Goal: Browse casually: Explore the website without a specific task or goal

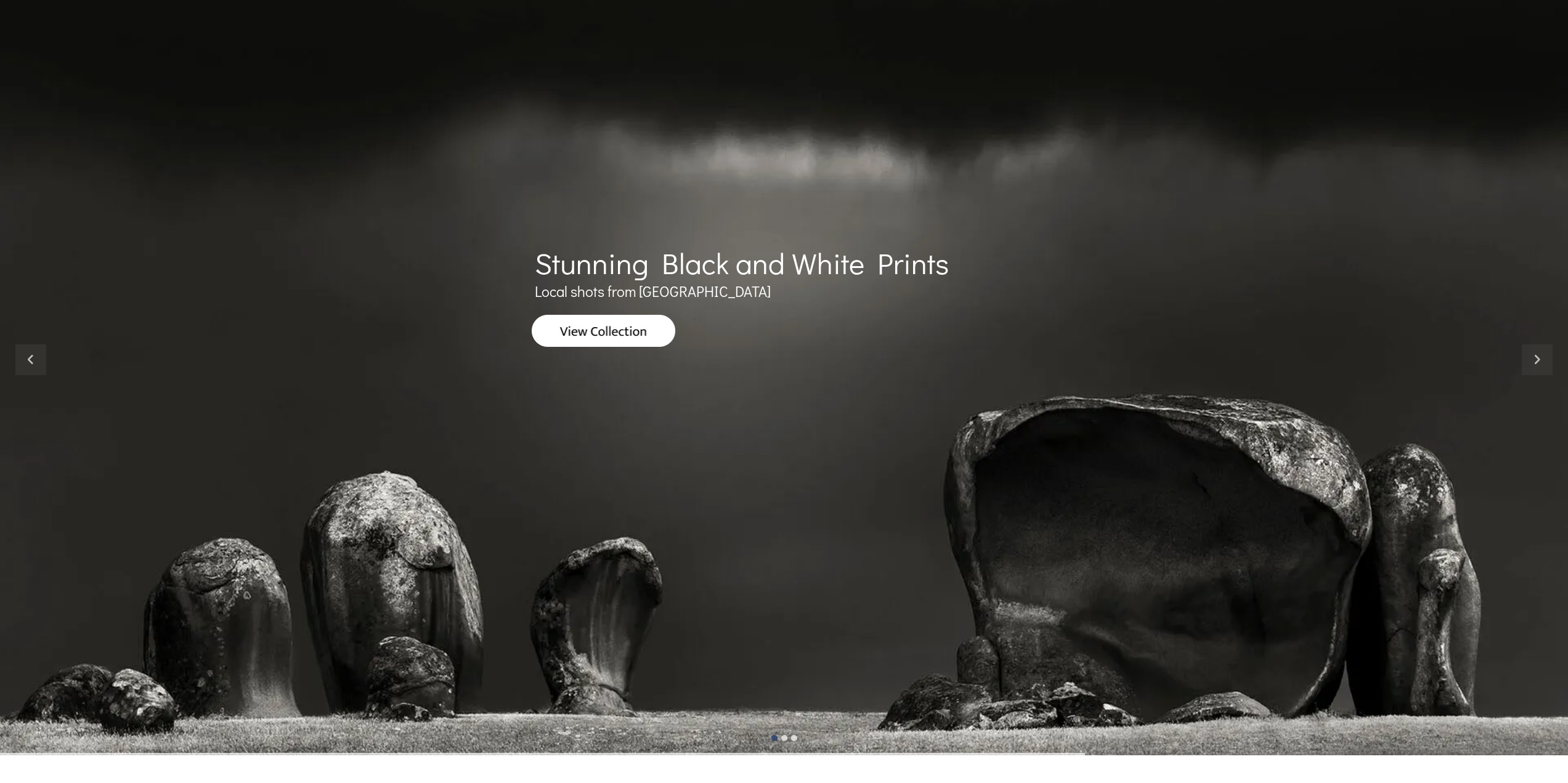
scroll to position [123, 0]
click at [555, 323] on img at bounding box center [604, 330] width 144 height 32
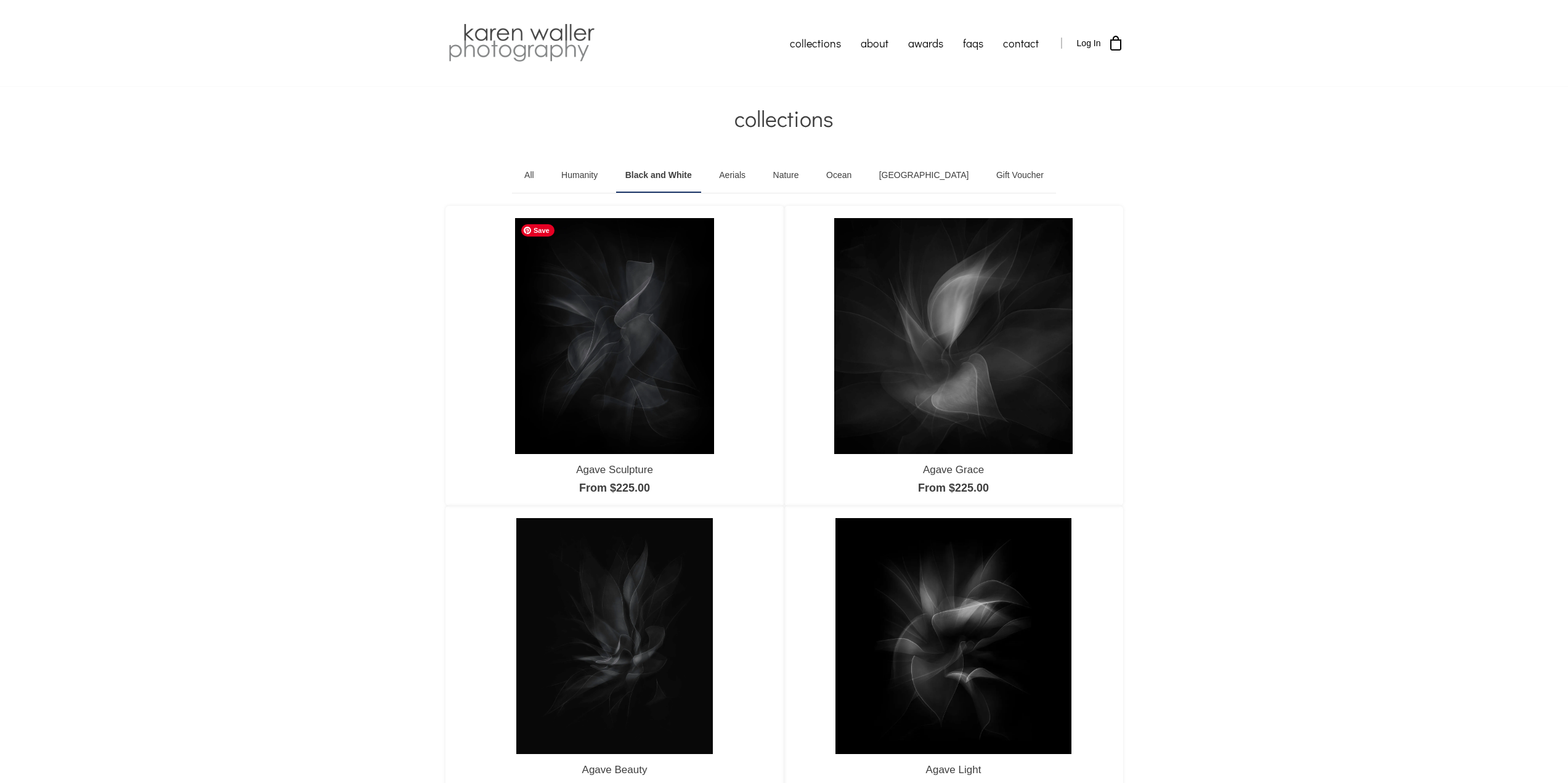
click at [632, 351] on img at bounding box center [614, 336] width 198 height 236
click at [892, 322] on img at bounding box center [953, 336] width 238 height 236
click at [579, 591] on img at bounding box center [614, 635] width 197 height 236
click at [917, 633] on img at bounding box center [954, 636] width 236 height 236
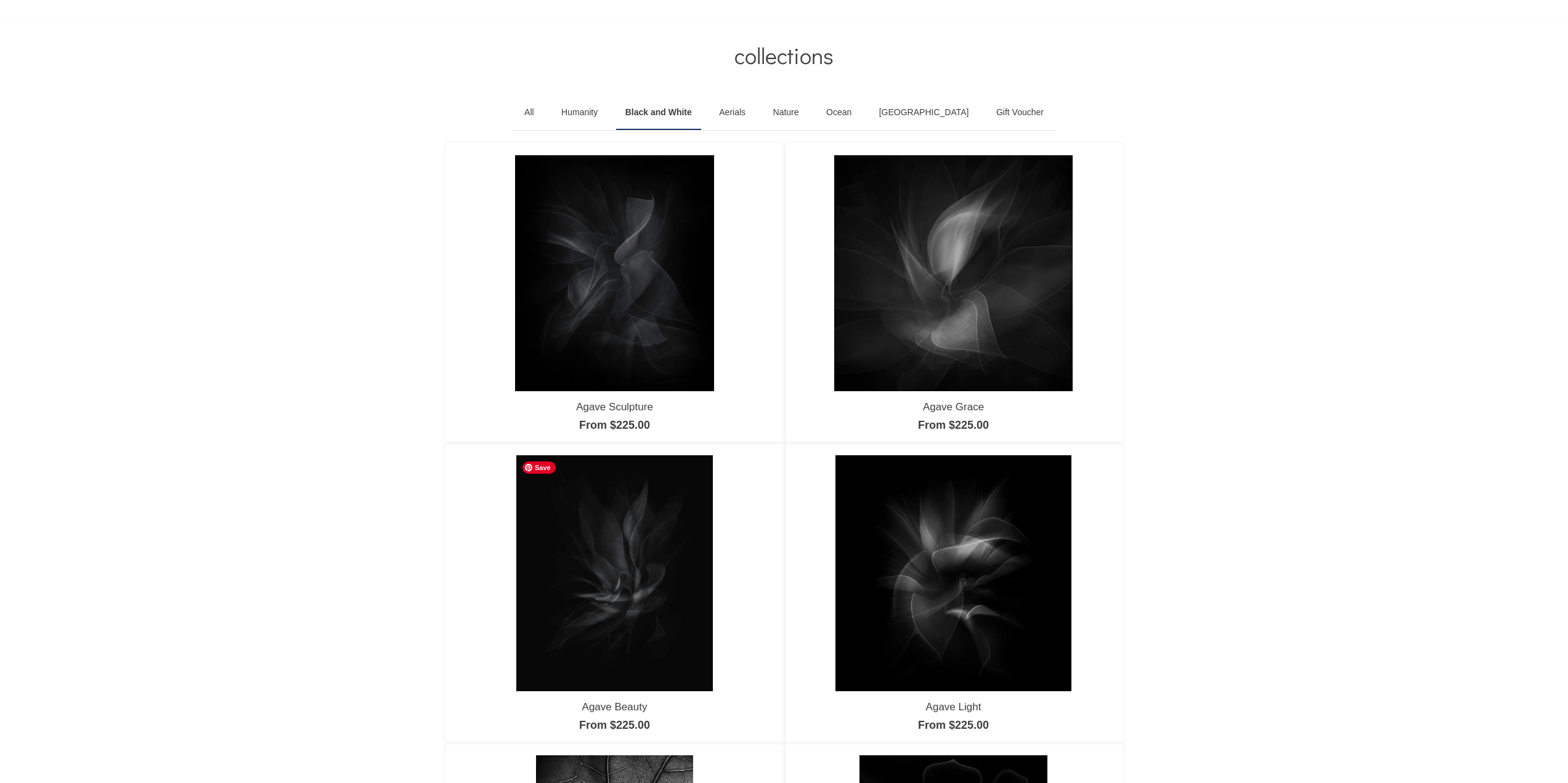
scroll to position [62, 0]
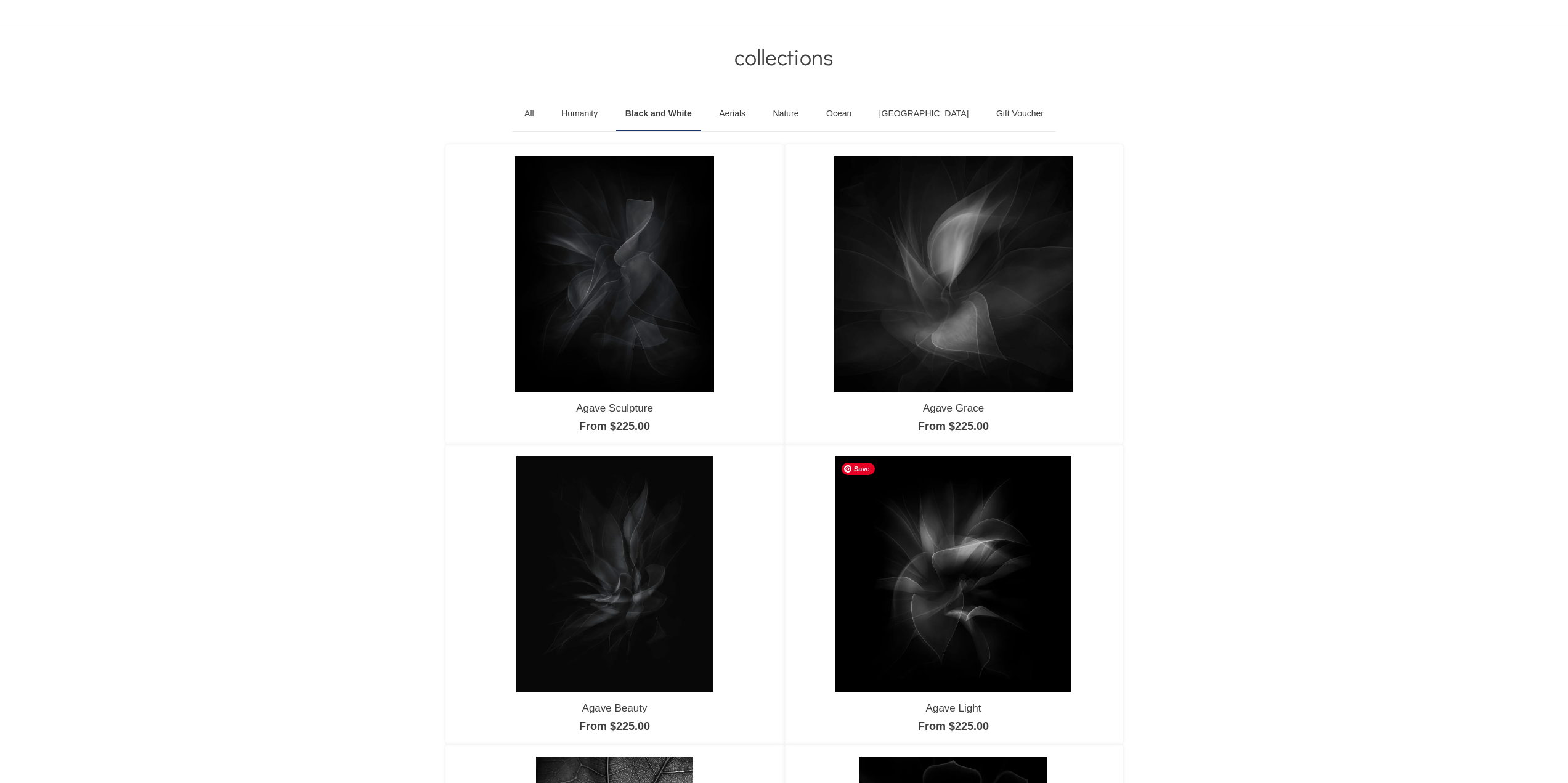
click at [967, 622] on img at bounding box center [954, 575] width 236 height 236
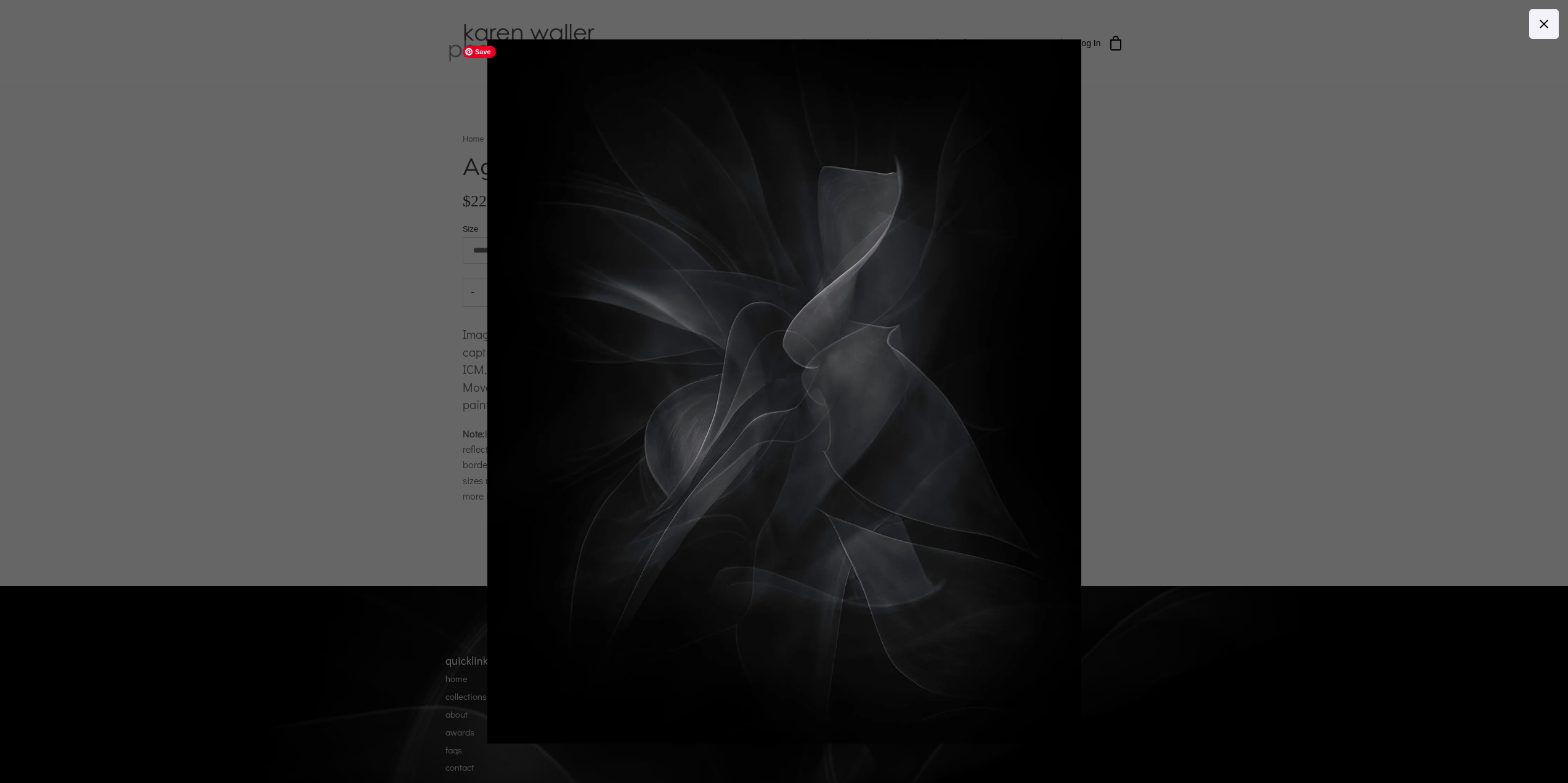
click at [928, 364] on body "collections humanity" at bounding box center [784, 391] width 1568 height 783
click at [923, 364] on img at bounding box center [784, 392] width 594 height 705
click at [1155, 364] on div at bounding box center [1193, 392] width 1412 height 705
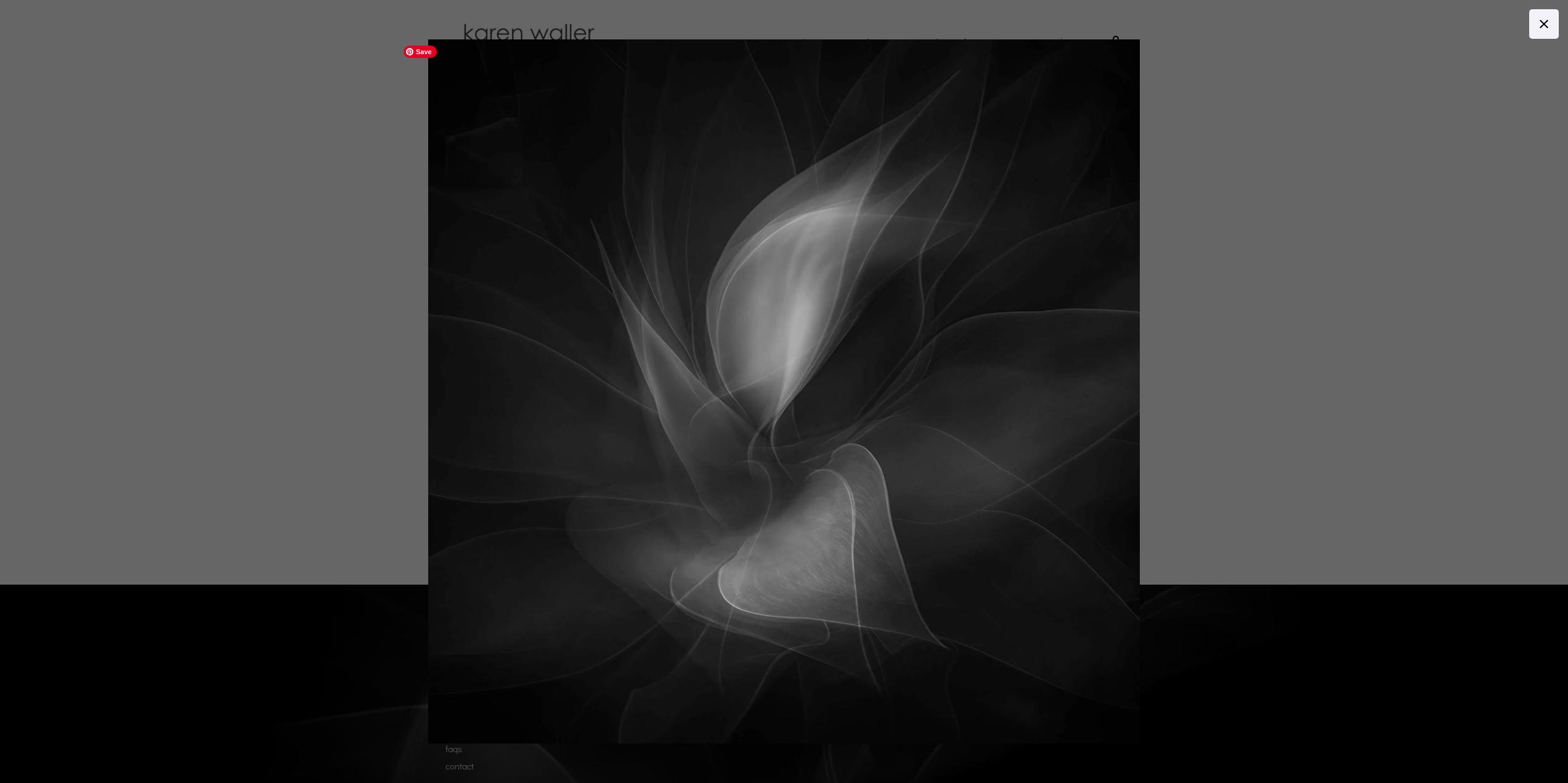
click at [893, 322] on body "collections humanity" at bounding box center [784, 391] width 1568 height 783
click at [893, 322] on img at bounding box center [784, 392] width 712 height 705
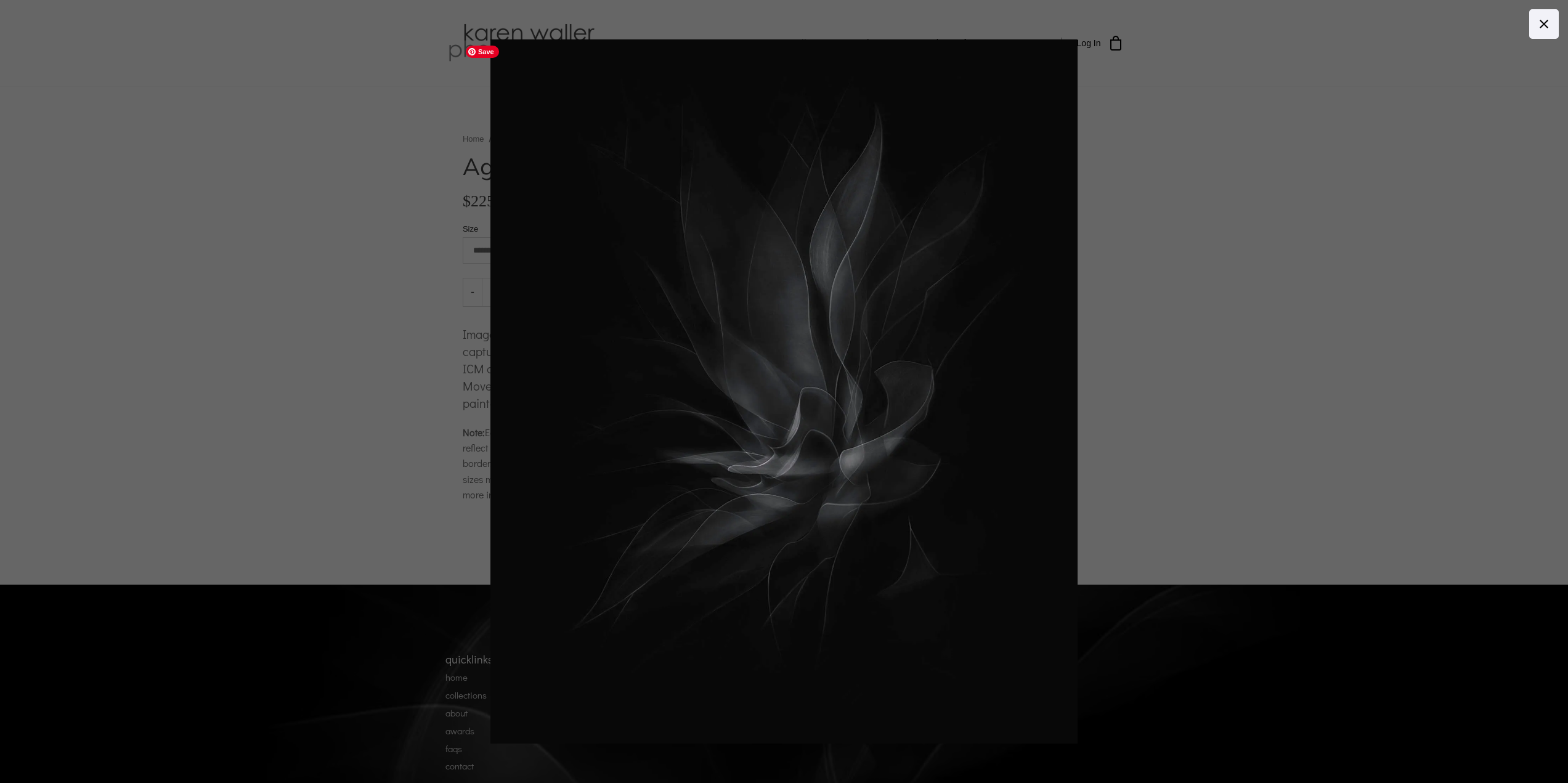
click at [856, 433] on body "collections humanity" at bounding box center [784, 391] width 1568 height 783
click at [856, 433] on img at bounding box center [784, 392] width 587 height 705
click at [1143, 461] on div at bounding box center [1196, 392] width 1412 height 705
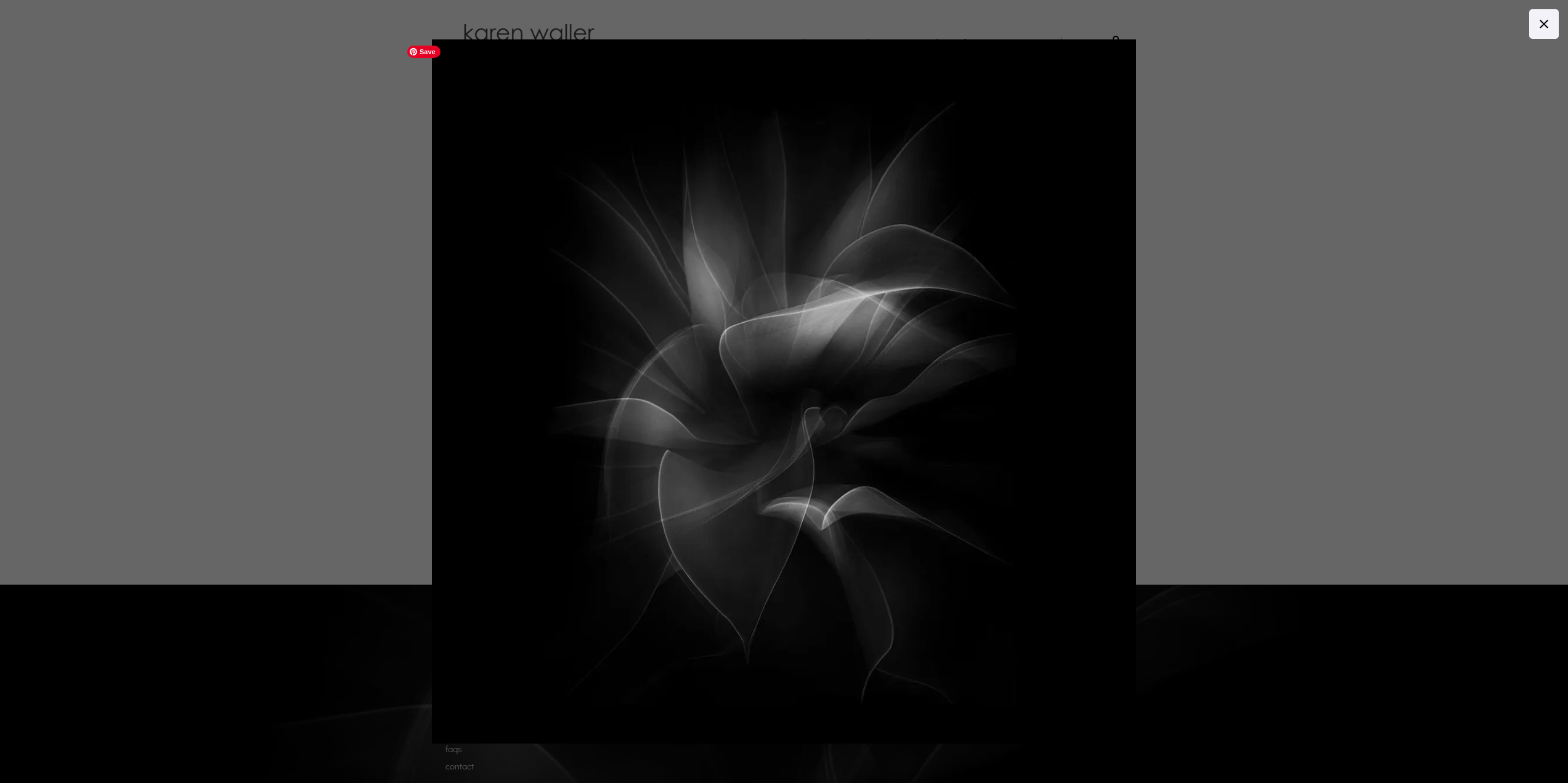
click at [929, 413] on body "collections humanity" at bounding box center [784, 391] width 1568 height 783
click at [929, 413] on img at bounding box center [784, 392] width 705 height 705
click at [941, 449] on body "collections humanity" at bounding box center [784, 391] width 1568 height 783
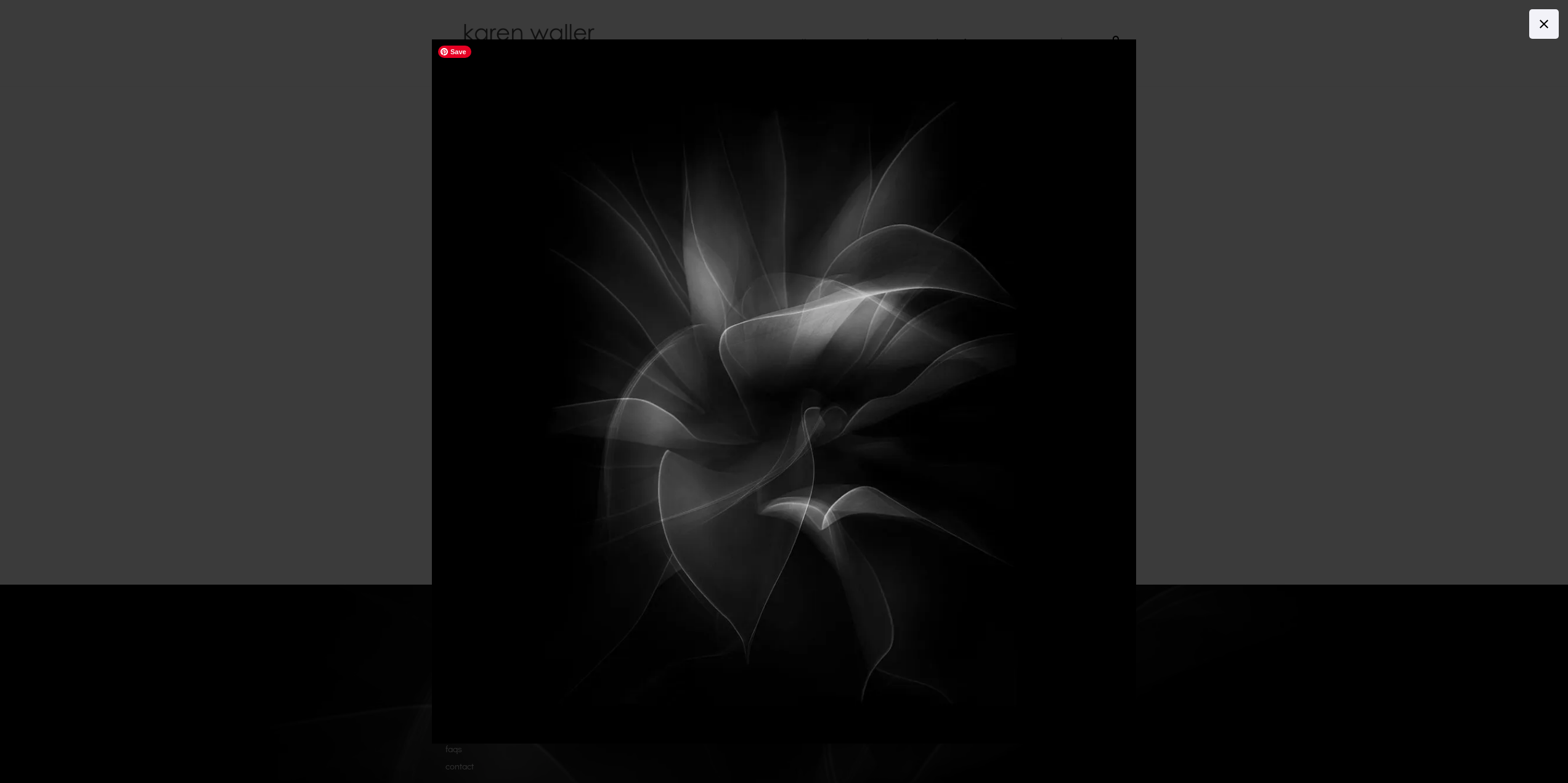
click at [1095, 397] on img at bounding box center [784, 392] width 705 height 705
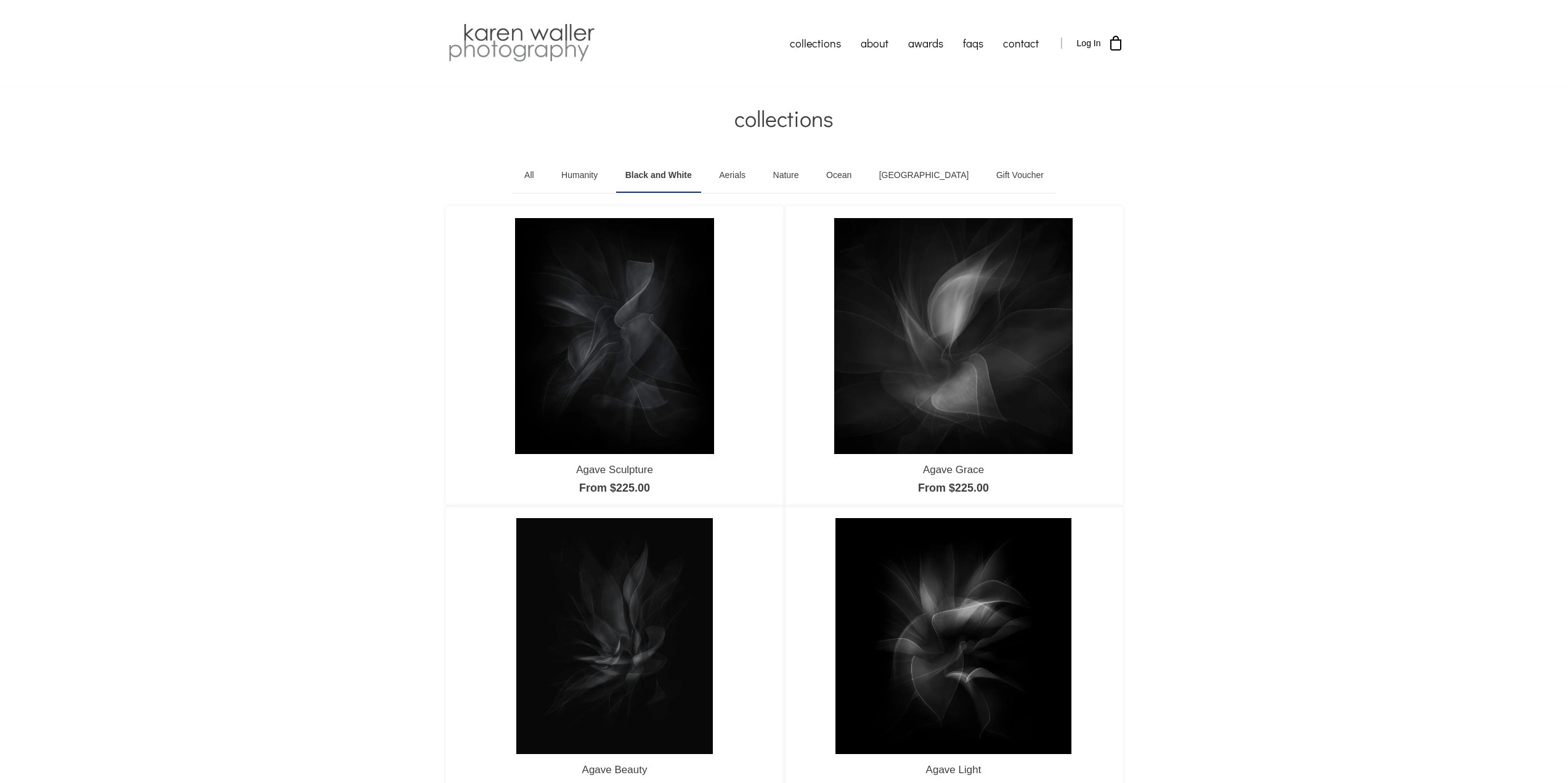
scroll to position [62, 0]
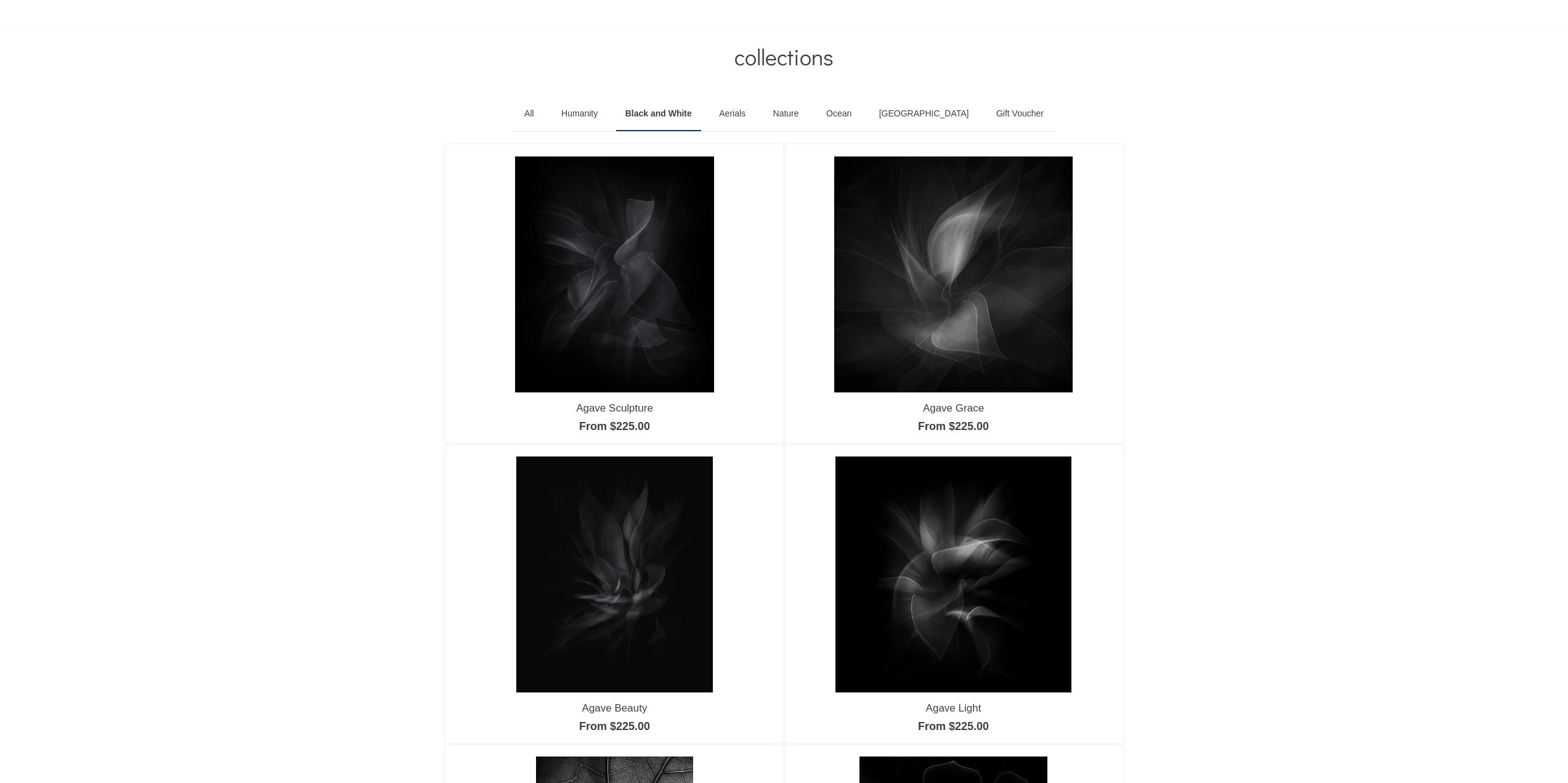
click at [607, 120] on link "Humanity" at bounding box center [579, 114] width 55 height 35
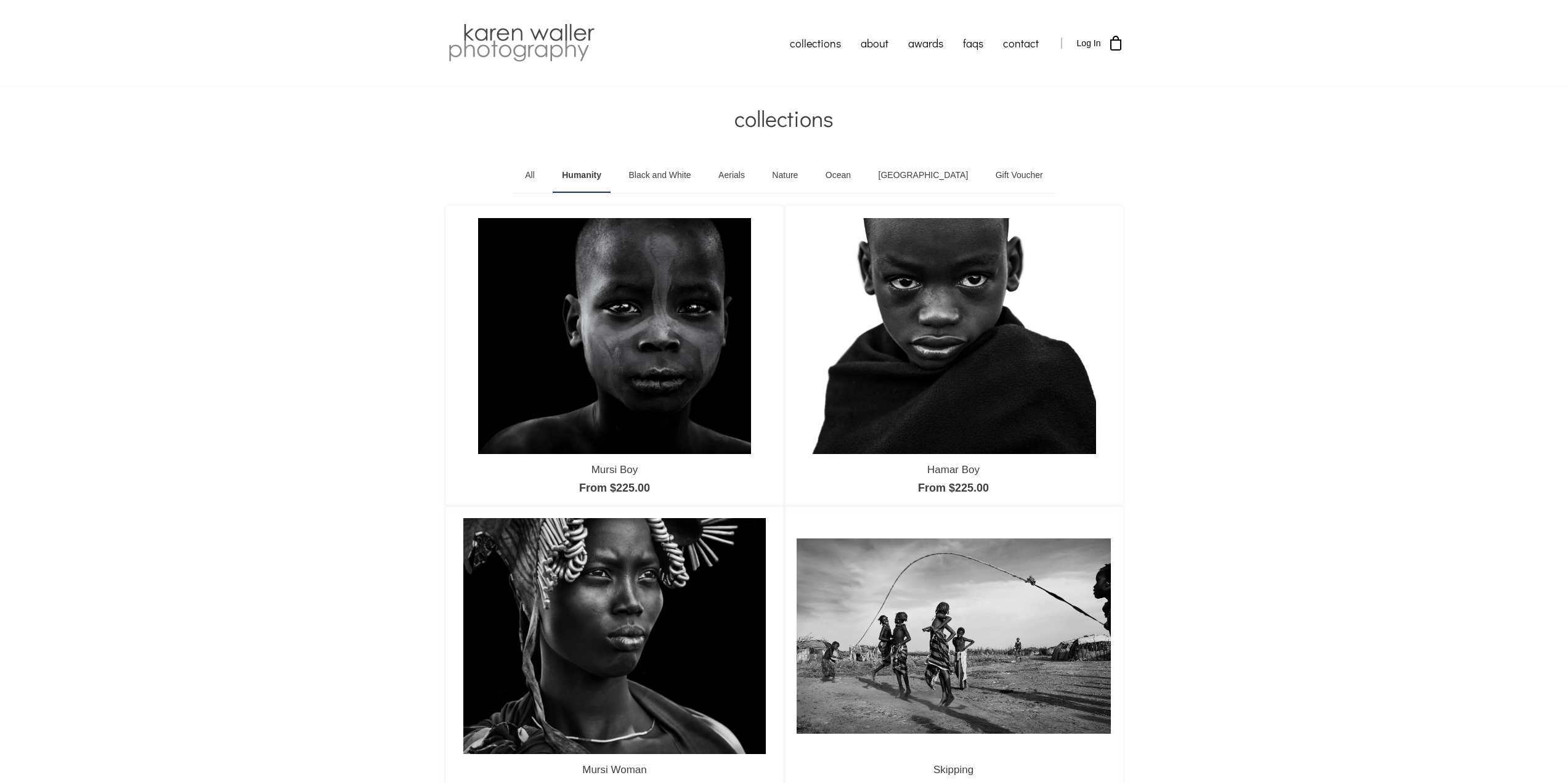
click at [754, 181] on link "Aerials" at bounding box center [732, 176] width 45 height 35
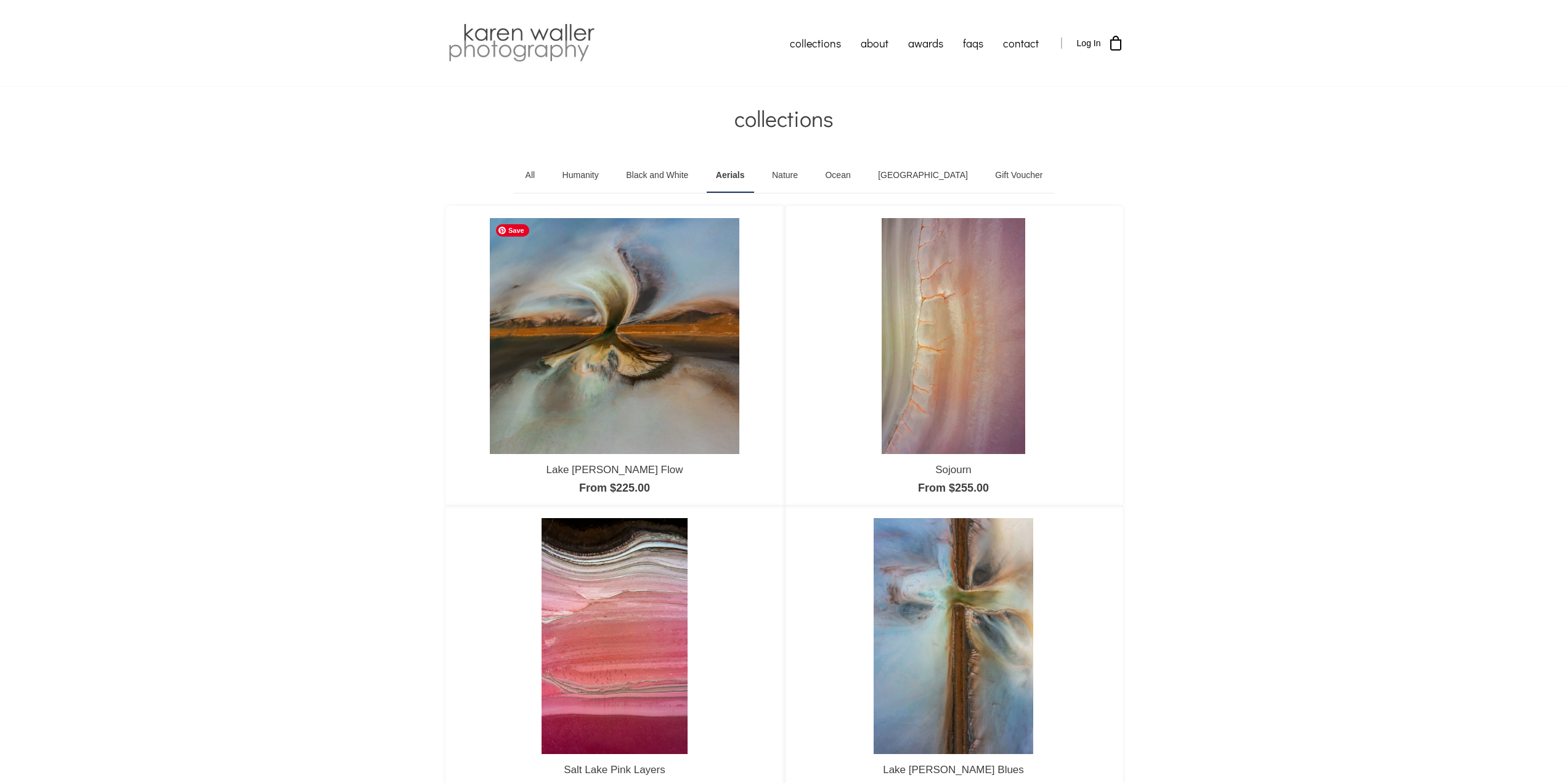
click at [666, 339] on img at bounding box center [614, 336] width 249 height 236
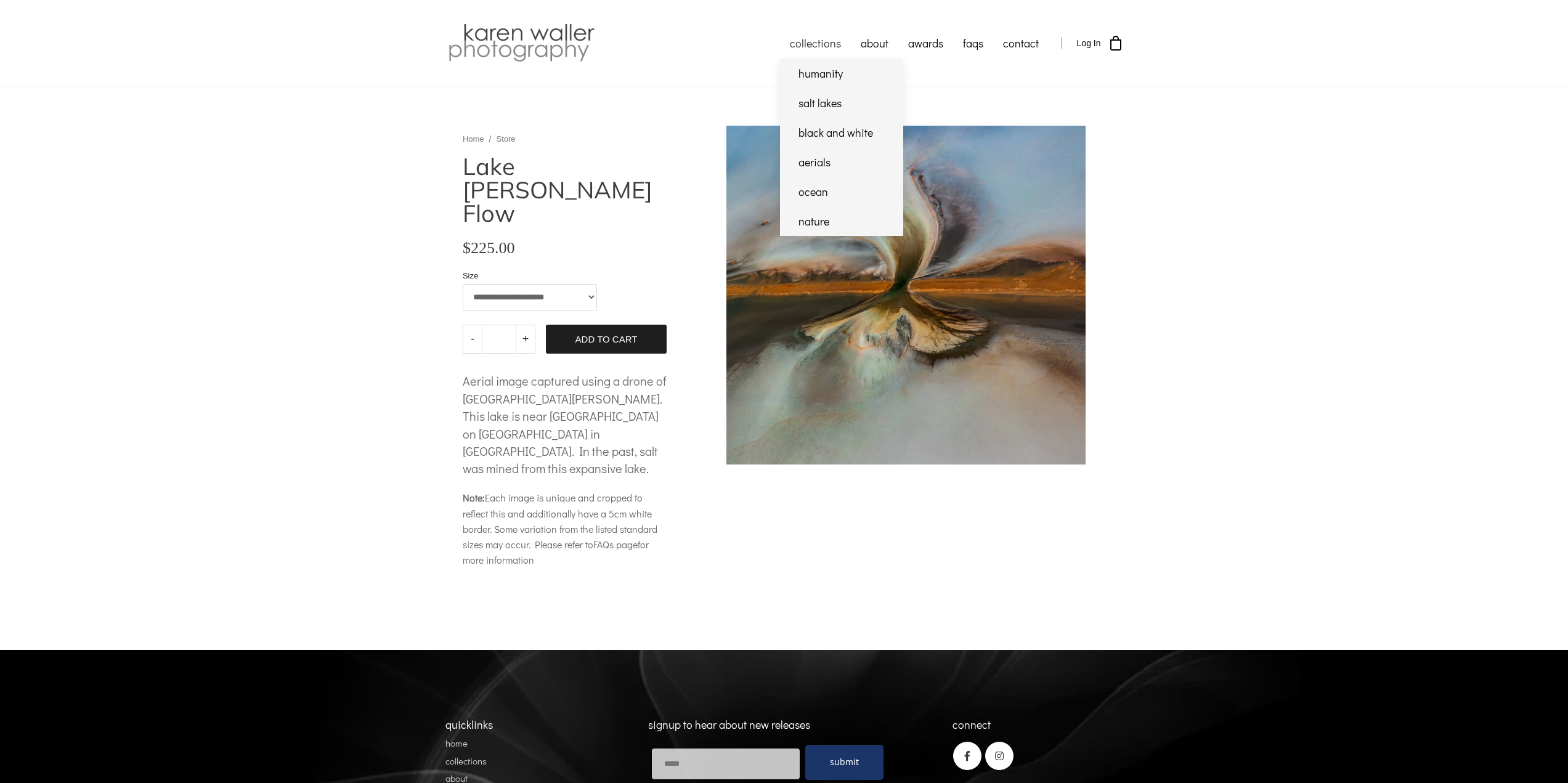
click at [836, 40] on link "collections" at bounding box center [815, 42] width 71 height 31
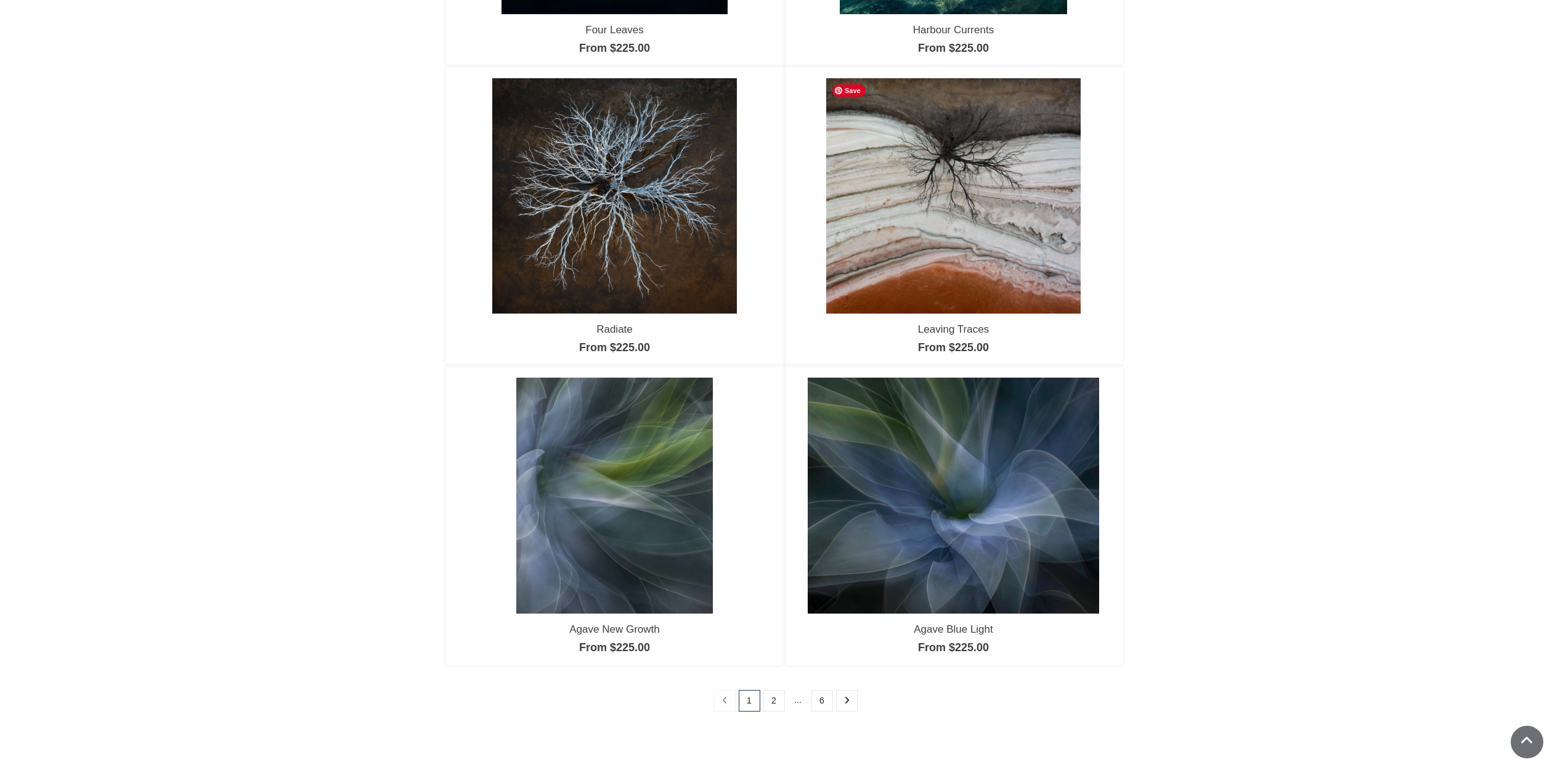
scroll to position [740, 0]
click at [929, 475] on img at bounding box center [953, 496] width 292 height 236
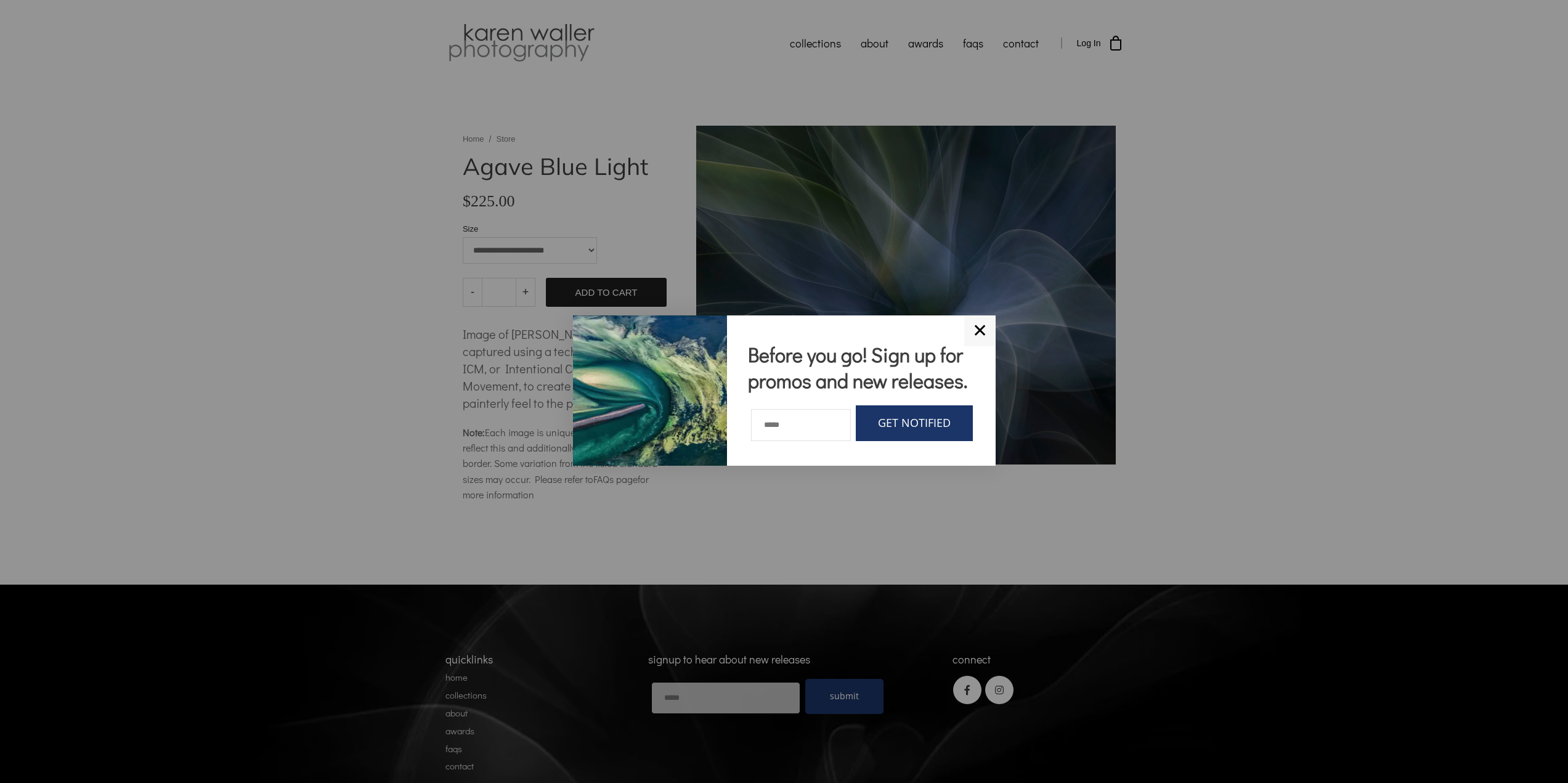
click at [1291, 376] on div at bounding box center [784, 391] width 1568 height 783
click at [984, 326] on link "✕" at bounding box center [980, 331] width 32 height 31
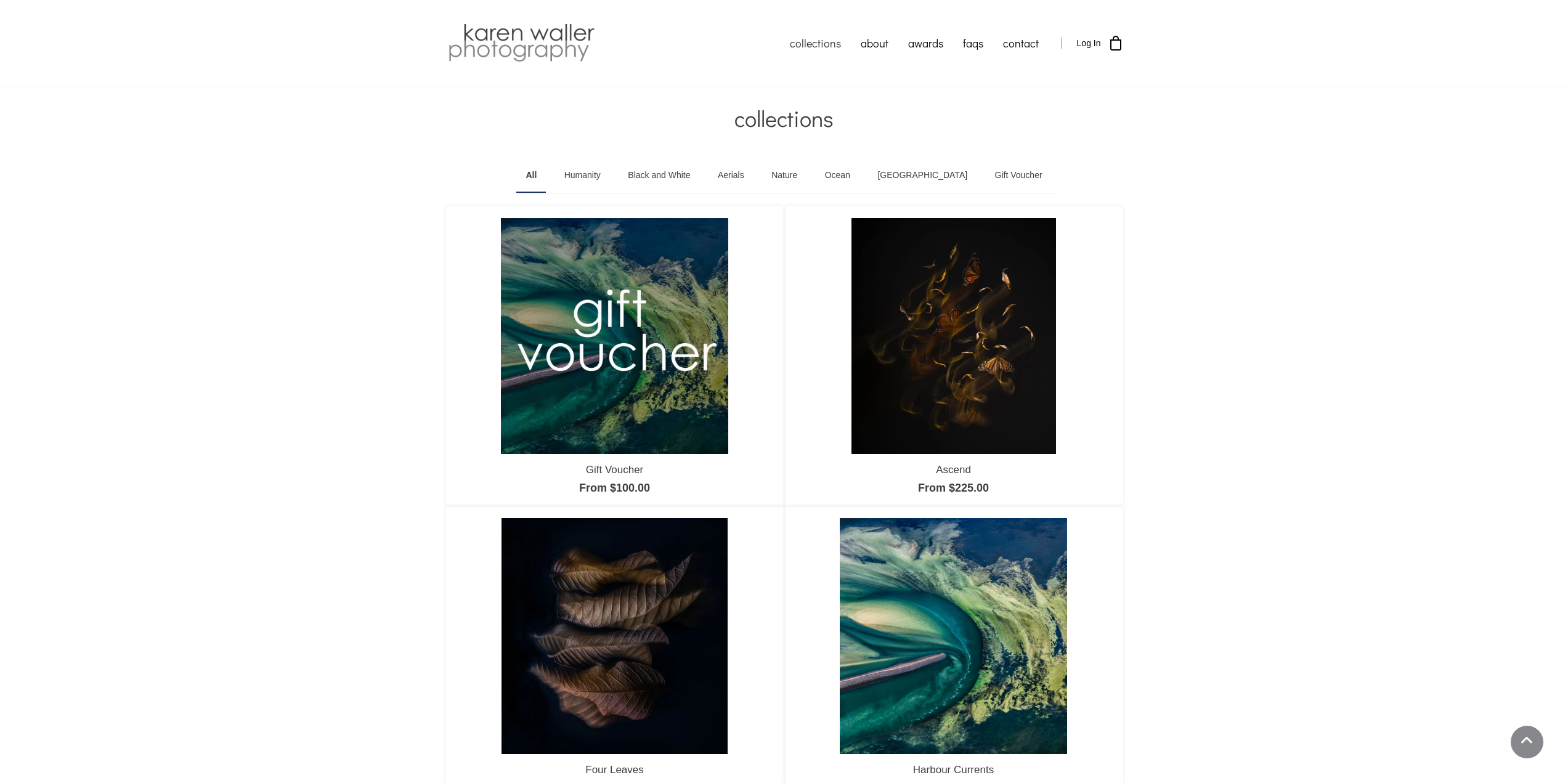
scroll to position [740, 0]
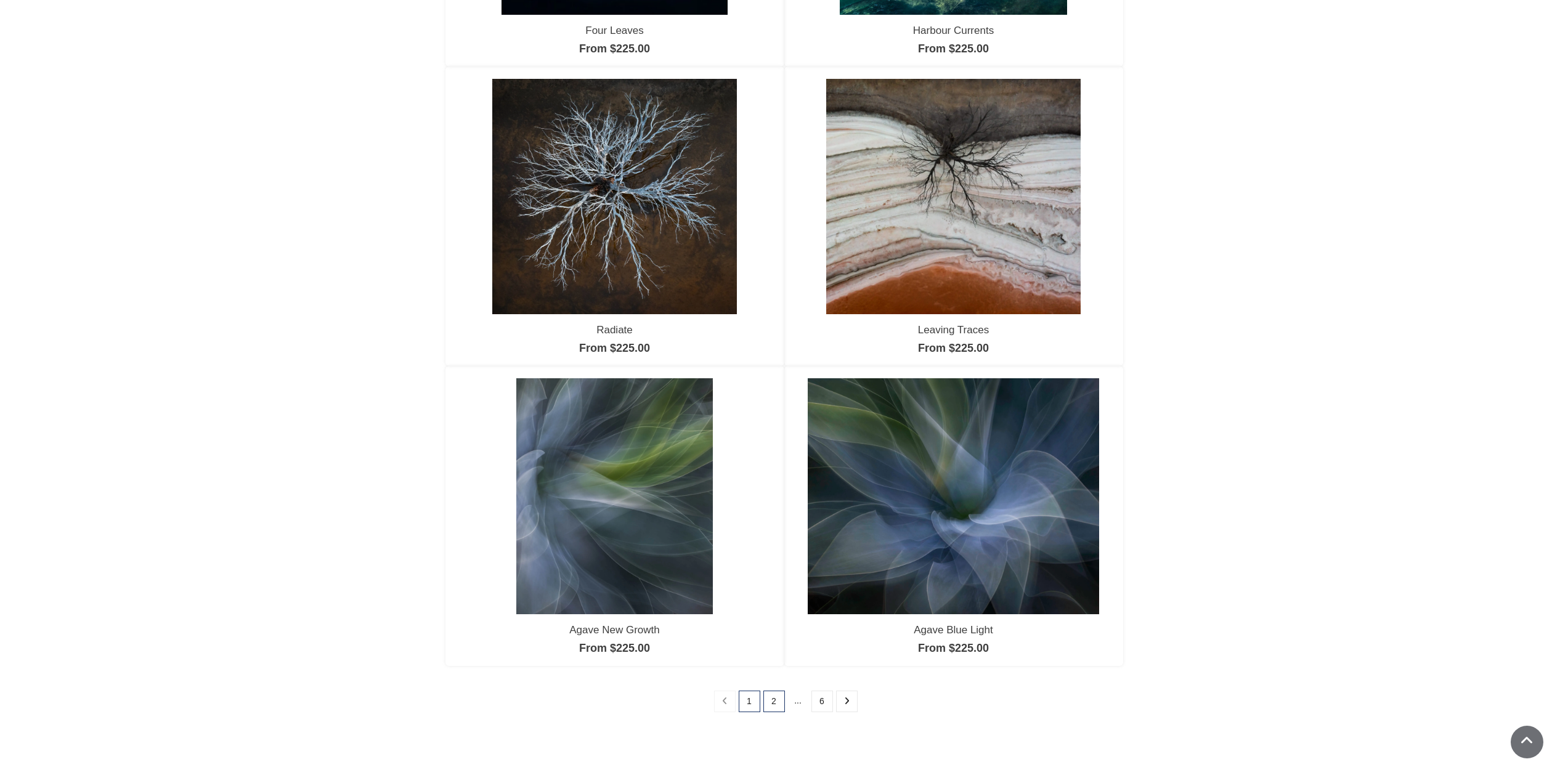
click at [776, 699] on link "2" at bounding box center [774, 702] width 22 height 22
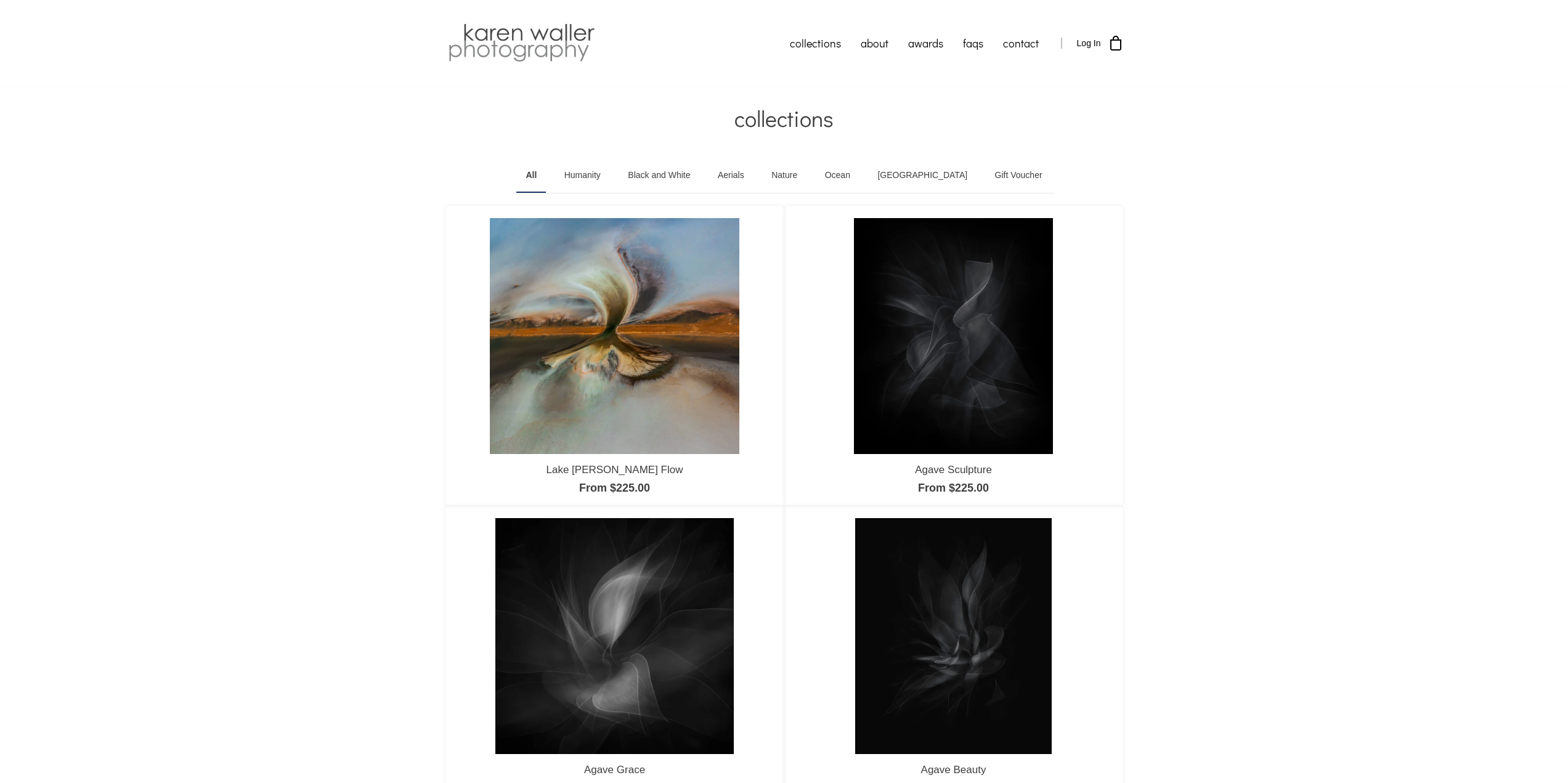
click at [807, 170] on link "Nature" at bounding box center [784, 176] width 45 height 35
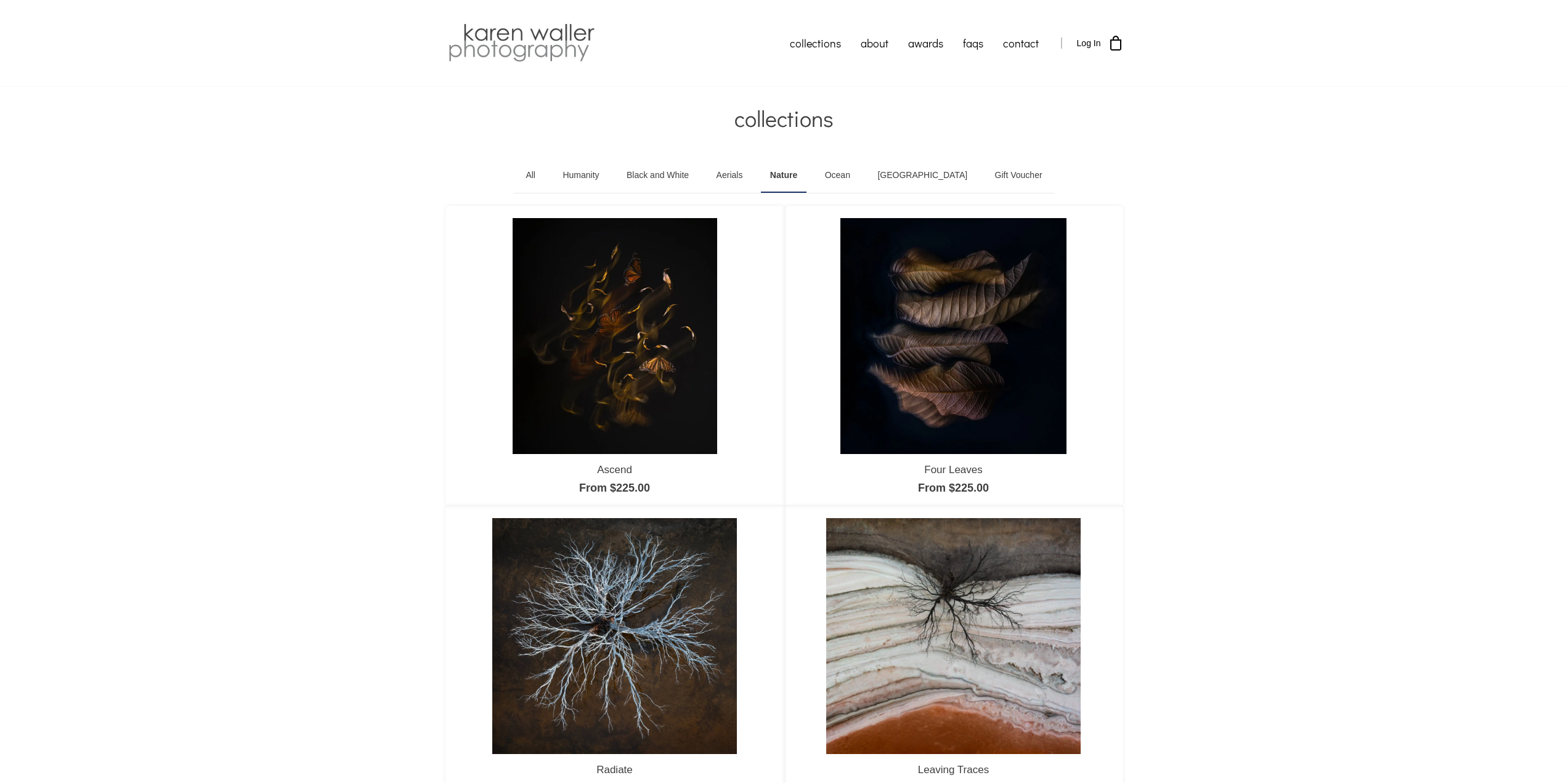
click at [859, 180] on link "Ocean" at bounding box center [838, 176] width 44 height 35
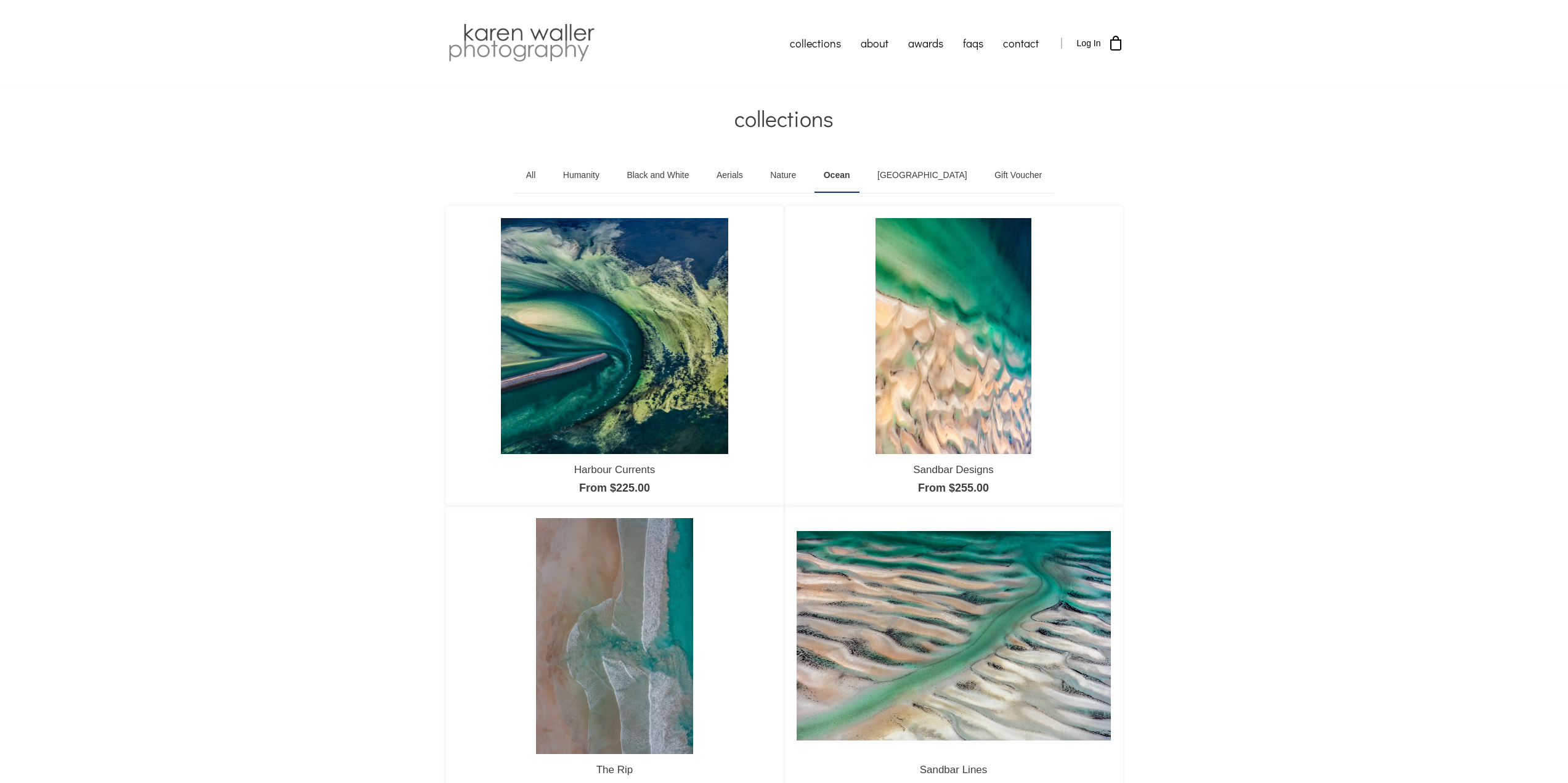
scroll to position [62, 0]
